Goal: Task Accomplishment & Management: Manage account settings

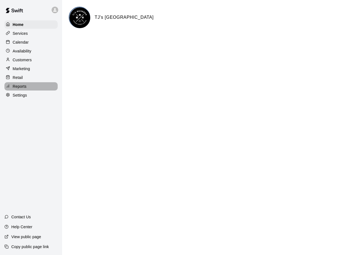
click at [18, 87] on p "Reports" at bounding box center [20, 87] width 14 height 6
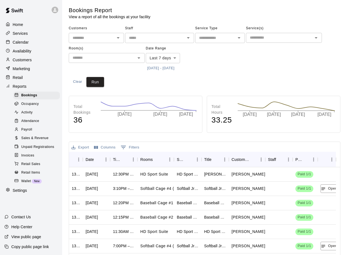
click at [32, 158] on span "Invoices" at bounding box center [27, 156] width 13 height 6
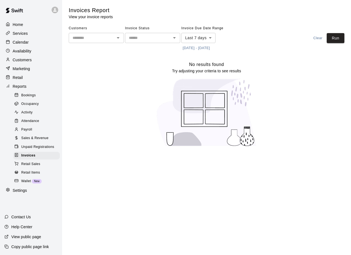
click at [25, 167] on span "Retail Sales" at bounding box center [30, 164] width 19 height 6
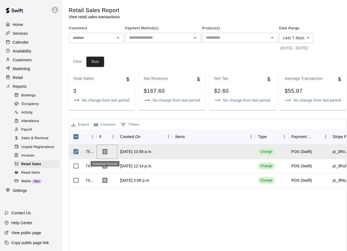
click at [108, 152] on icon "Download Receipt" at bounding box center [105, 151] width 7 height 7
click at [180, 225] on div "751321 [DATE] 10:58 a.m. Charge POS (Swift) pi_3RvJerIdg9Tt7Kst0LzvPzW0 $20.00 …" at bounding box center [345, 221] width 553 height 153
click at [23, 141] on span "Sales & Revenue" at bounding box center [34, 138] width 27 height 6
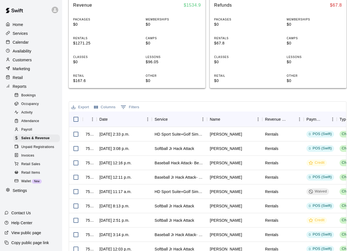
scroll to position [138, 0]
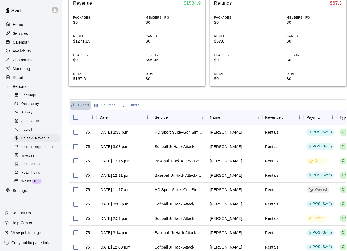
click at [83, 105] on button "Export" at bounding box center [80, 105] width 20 height 9
click at [85, 115] on li "Download as CSV" at bounding box center [91, 116] width 42 height 9
click at [83, 105] on button "Export" at bounding box center [80, 105] width 20 height 9
click at [86, 115] on li "Download as CSV" at bounding box center [91, 116] width 42 height 9
click at [336, 34] on p "CAMPS" at bounding box center [314, 36] width 55 height 4
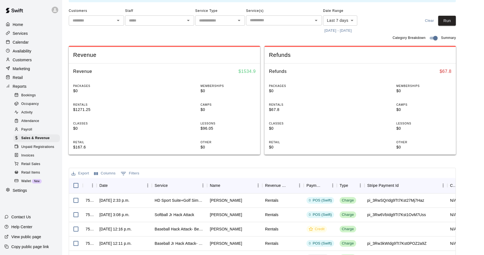
scroll to position [14, 0]
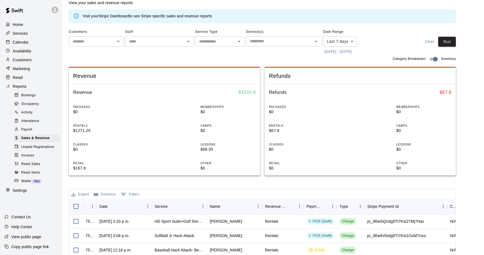
click at [55, 8] on icon at bounding box center [54, 9] width 5 height 5
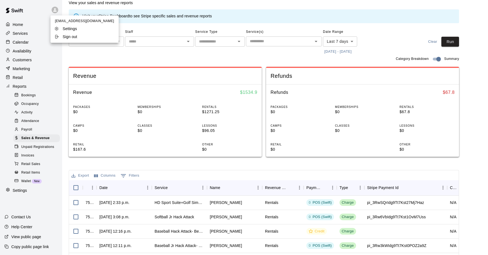
click at [73, 36] on p "Sign out" at bounding box center [70, 37] width 15 height 6
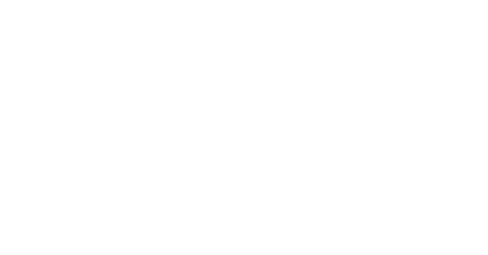
scroll to position [0, 0]
